Goal: Task Accomplishment & Management: Use online tool/utility

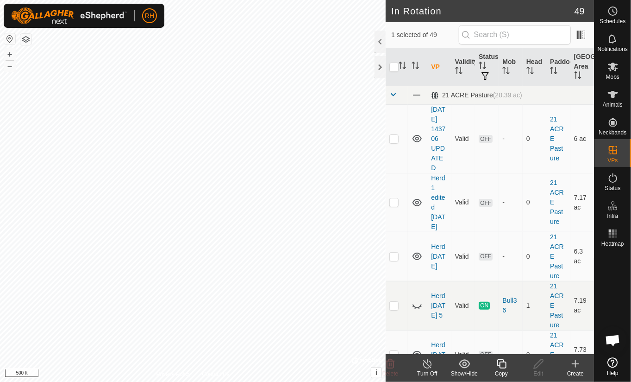
click at [503, 364] on icon at bounding box center [502, 363] width 12 height 11
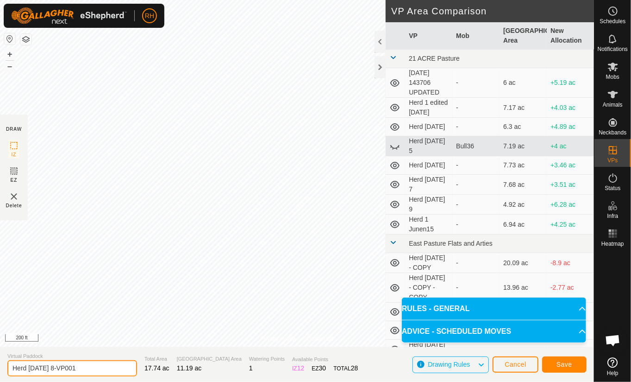
drag, startPoint x: 72, startPoint y: 370, endPoint x: 46, endPoint y: 371, distance: 25.9
click at [46, 371] on input "Herd [DATE] 8-VP001" at bounding box center [72, 368] width 130 height 16
type input "Herd [DATE]"
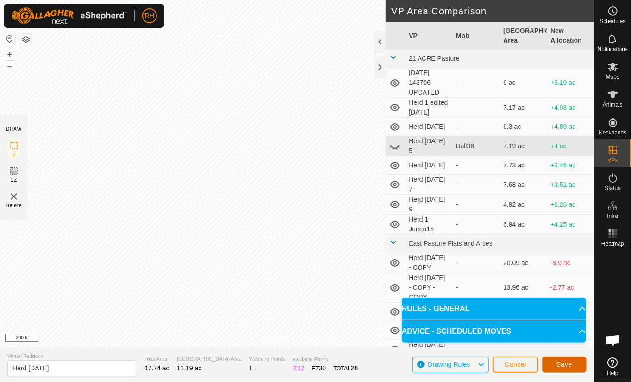
click at [565, 365] on span "Save" at bounding box center [565, 363] width 16 height 7
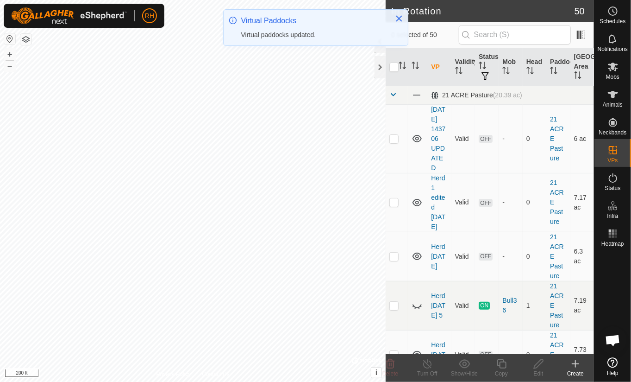
checkbox input "true"
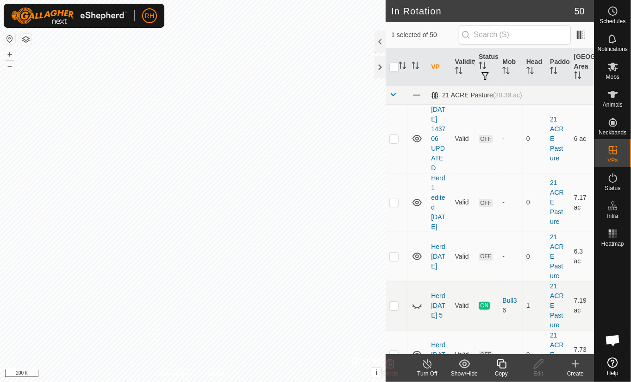
click at [504, 366] on icon at bounding box center [502, 363] width 12 height 11
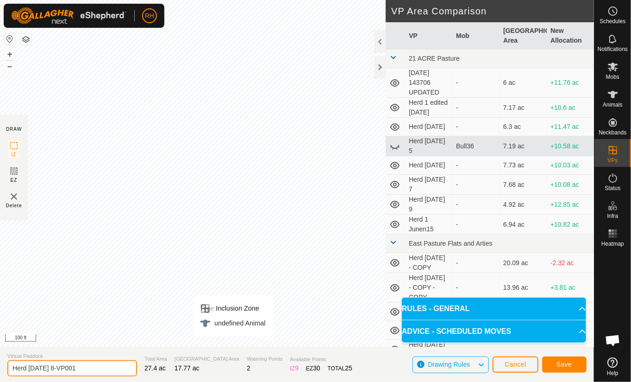
drag, startPoint x: 69, startPoint y: 367, endPoint x: 45, endPoint y: 367, distance: 23.2
click at [45, 367] on input "Herd [DATE] 8-VP001" at bounding box center [72, 368] width 130 height 16
type input "Herd [DATE]"
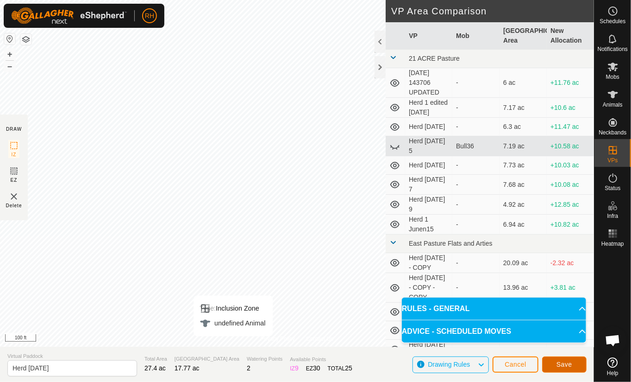
click at [568, 360] on span "Save" at bounding box center [565, 363] width 16 height 7
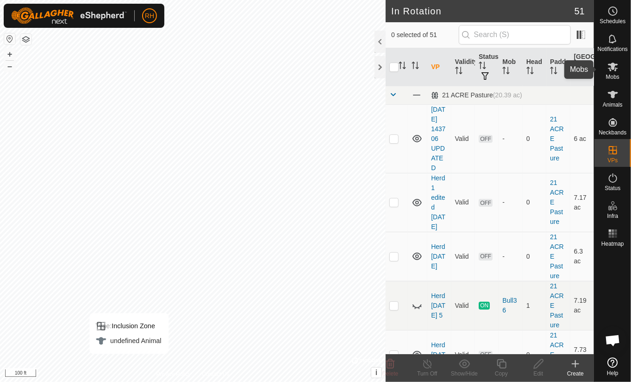
click at [610, 68] on icon at bounding box center [613, 67] width 10 height 9
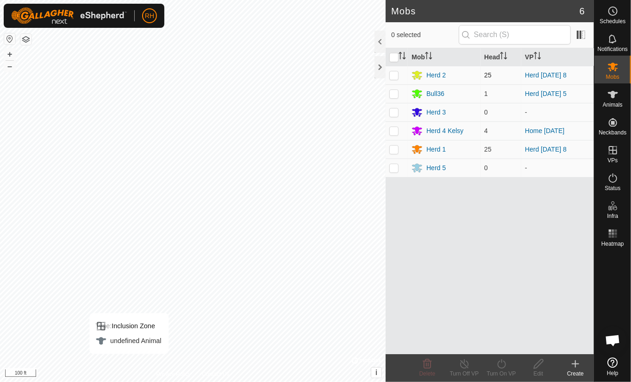
click at [394, 76] on p-checkbox at bounding box center [394, 74] width 9 height 7
checkbox input "true"
click at [502, 366] on icon at bounding box center [502, 363] width 12 height 11
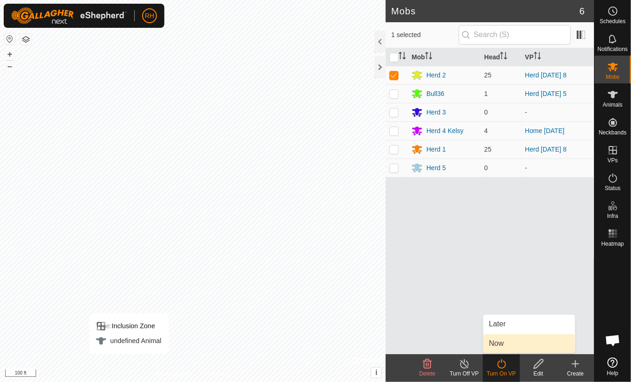
click at [498, 343] on link "Now" at bounding box center [530, 343] width 92 height 19
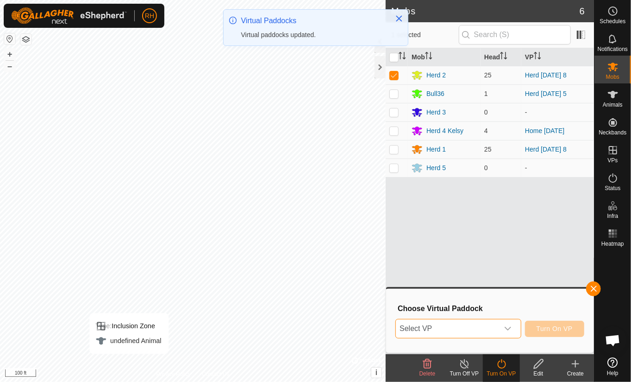
click at [428, 326] on span "Select VP" at bounding box center [447, 328] width 102 height 19
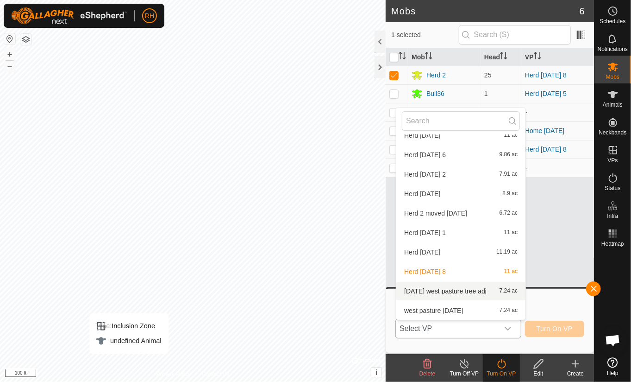
scroll to position [857, 0]
click at [426, 251] on li "Herd [DATE] 11.19 ac" at bounding box center [461, 251] width 129 height 19
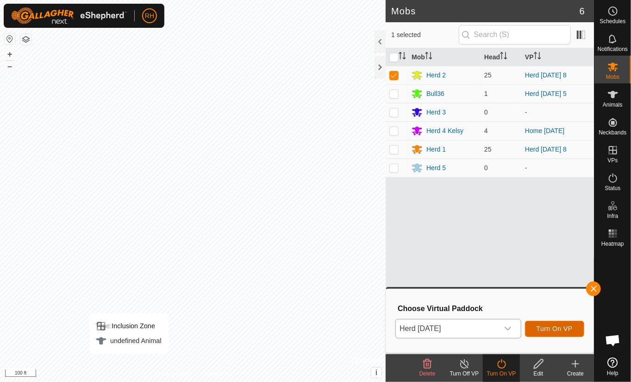
click at [559, 330] on span "Turn On VP" at bounding box center [555, 328] width 36 height 7
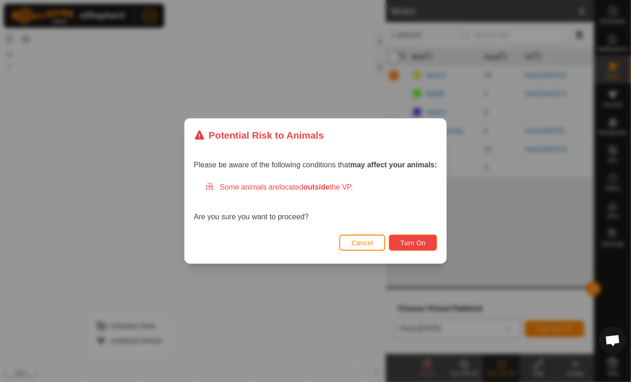
click at [401, 241] on span "Turn On" at bounding box center [413, 242] width 25 height 7
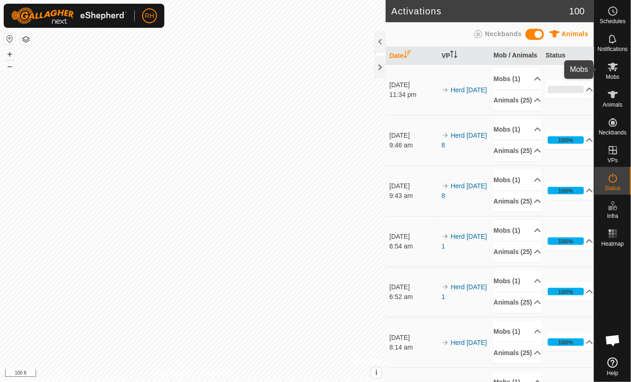
click at [613, 66] on icon at bounding box center [613, 67] width 10 height 9
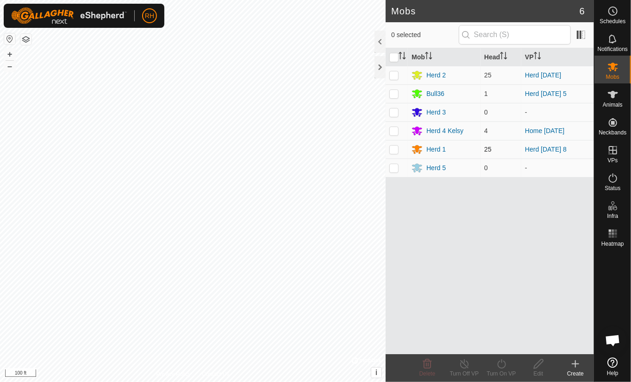
click at [393, 151] on p-checkbox at bounding box center [394, 148] width 9 height 7
checkbox input "true"
click at [499, 364] on icon at bounding box center [502, 363] width 12 height 11
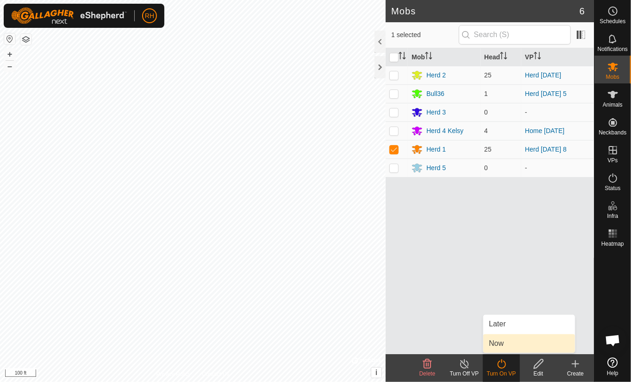
click at [498, 346] on link "Now" at bounding box center [530, 343] width 92 height 19
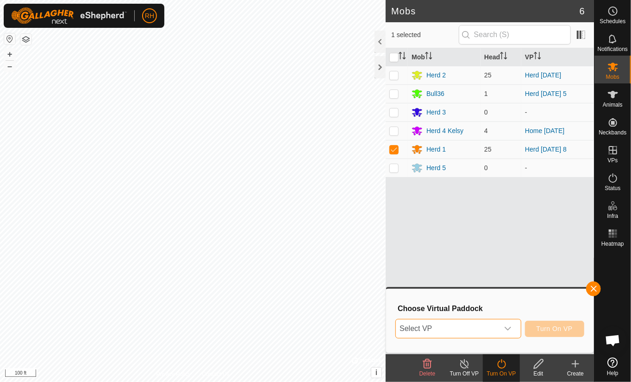
click at [472, 328] on span "Select VP" at bounding box center [447, 328] width 102 height 19
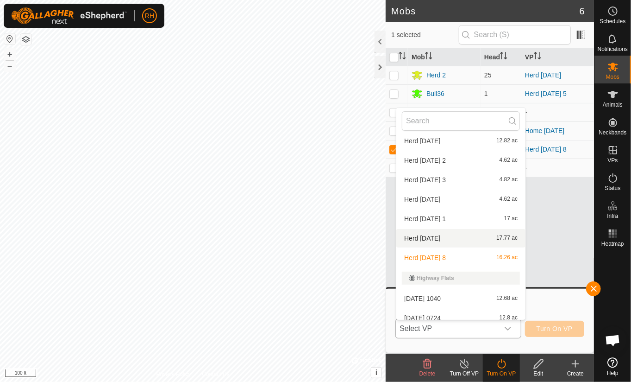
scroll to position [318, 0]
click at [425, 237] on li "Herd [DATE] 17.77 ac" at bounding box center [461, 237] width 129 height 19
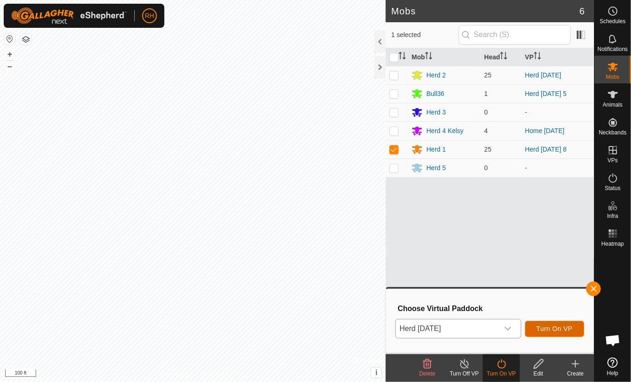
click at [565, 328] on span "Turn On VP" at bounding box center [555, 328] width 36 height 7
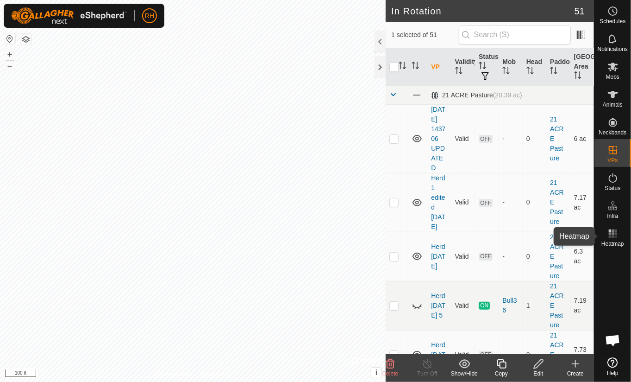
click at [612, 236] on rect at bounding box center [613, 236] width 2 height 2
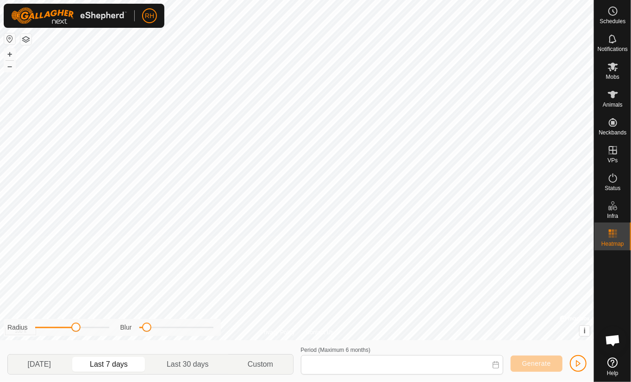
type input "[DATE] - [DATE]"
drag, startPoint x: 143, startPoint y: 330, endPoint x: 153, endPoint y: 331, distance: 9.8
click at [153, 331] on span at bounding box center [155, 326] width 9 height 9
drag, startPoint x: 73, startPoint y: 326, endPoint x: 105, endPoint y: 325, distance: 31.5
click at [105, 326] on span at bounding box center [109, 326] width 9 height 9
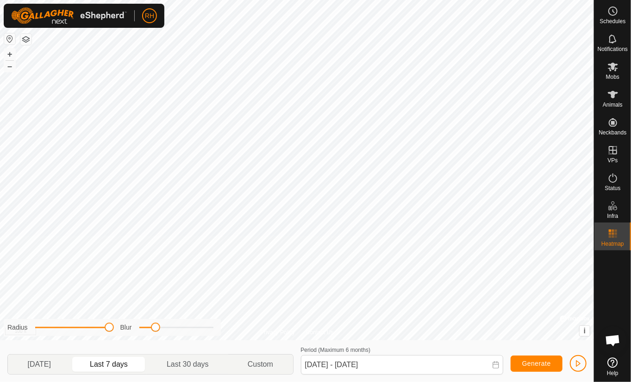
click at [114, 366] on p-togglebutton "Last 7 days" at bounding box center [108, 363] width 77 height 19
click at [537, 364] on span "Generate" at bounding box center [537, 363] width 29 height 7
click at [577, 364] on span "button" at bounding box center [578, 363] width 7 height 7
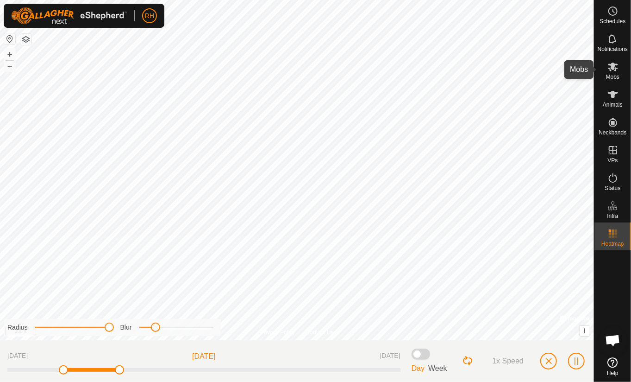
click at [612, 68] on icon at bounding box center [613, 67] width 10 height 9
